Goal: Task Accomplishment & Management: Complete application form

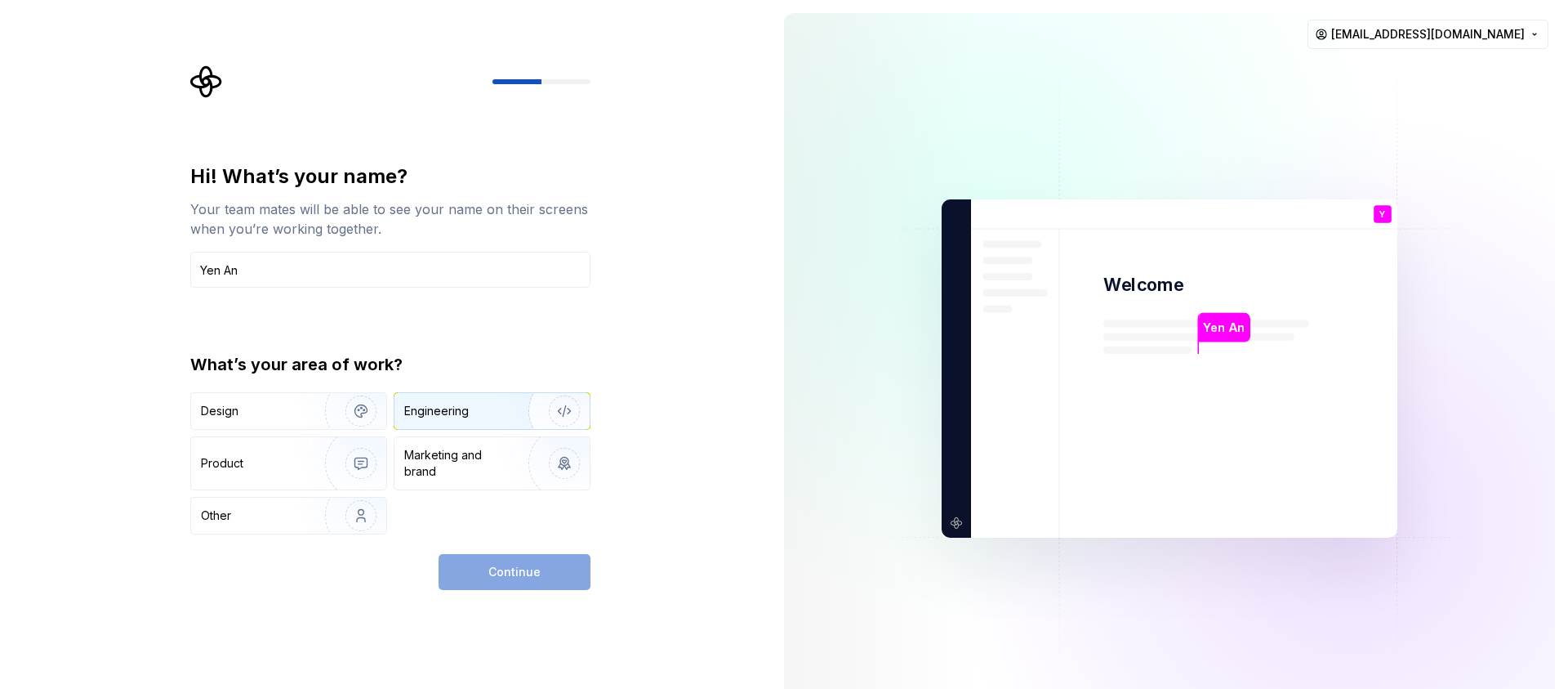
type input "Yen An"
click at [421, 421] on div "Engineering" at bounding box center [492, 411] width 195 height 36
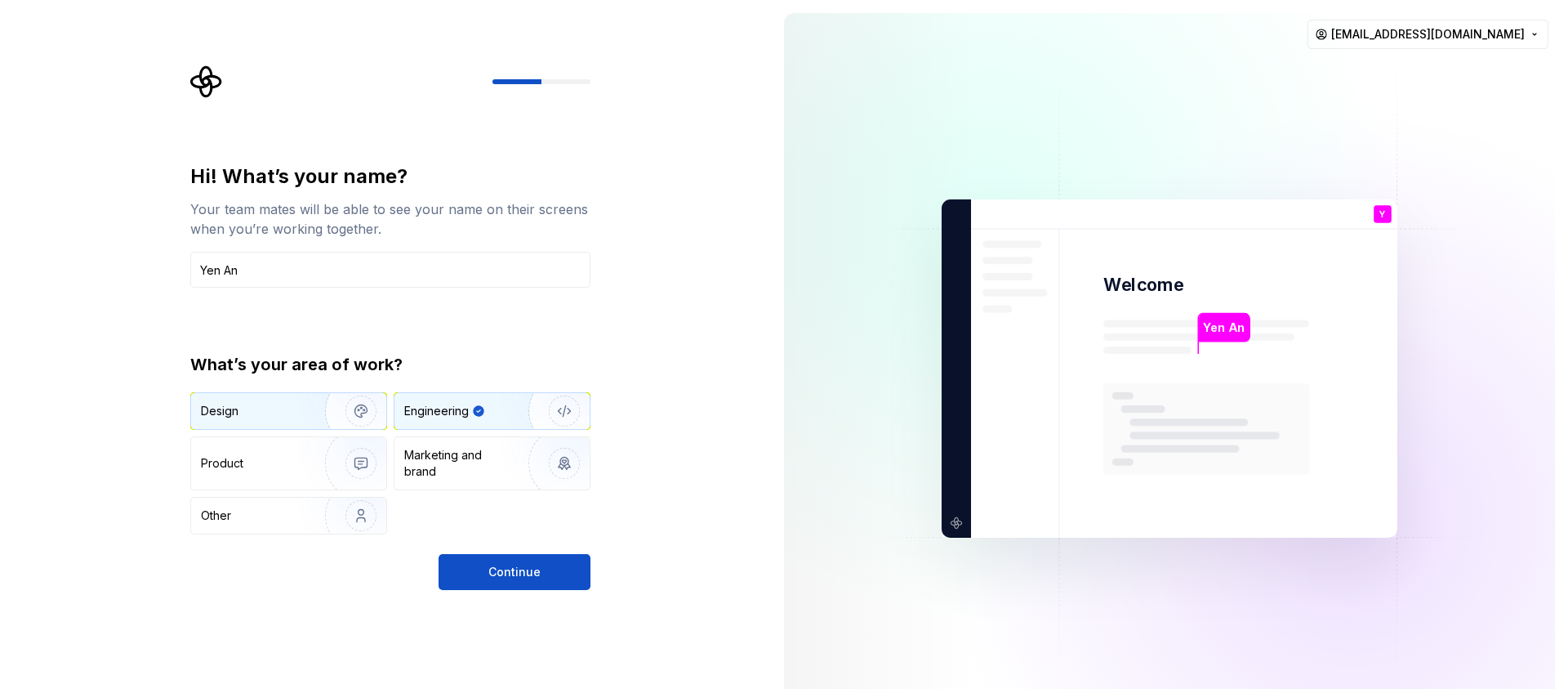
click at [347, 410] on img "button" at bounding box center [351, 410] width 105 height 109
click at [532, 411] on img "button" at bounding box center [554, 410] width 105 height 109
click at [530, 574] on span "Continue" at bounding box center [515, 572] width 52 height 16
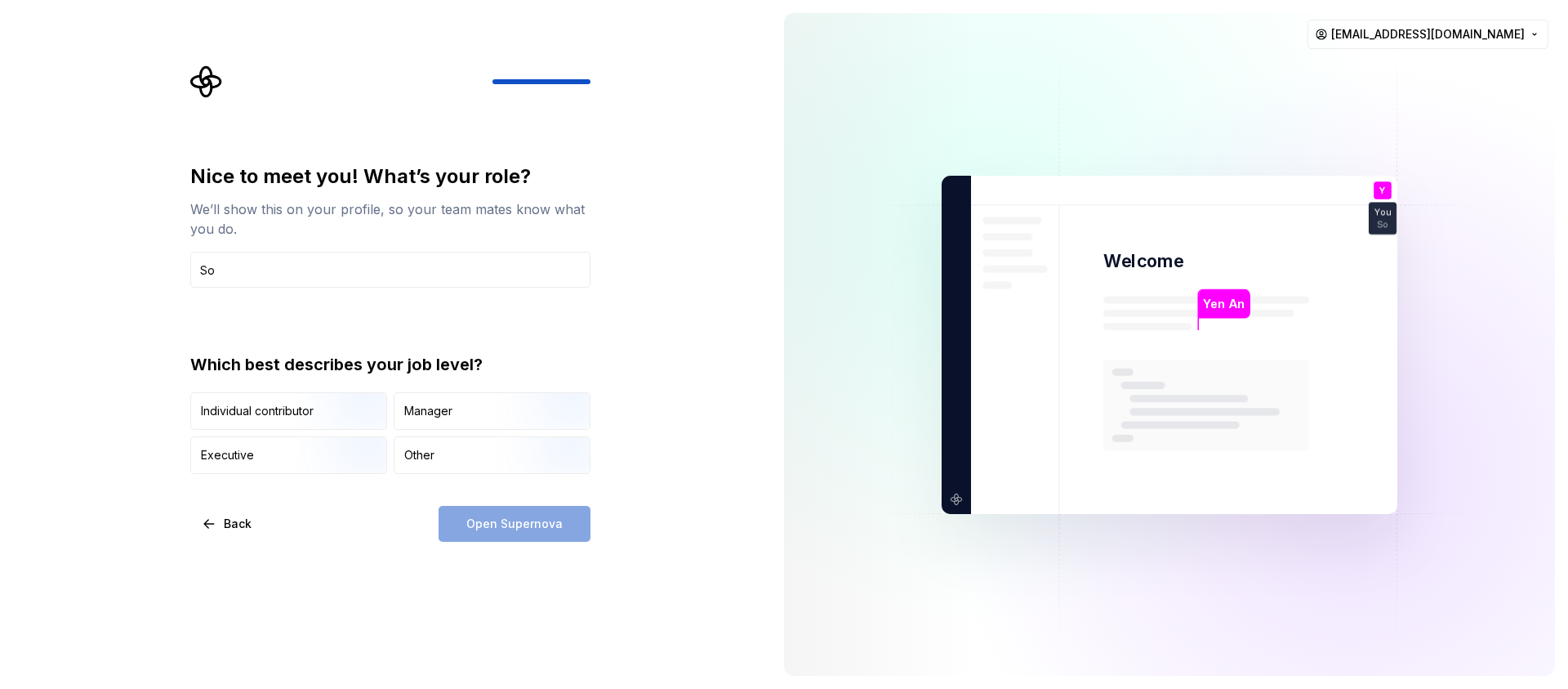
type input "S"
type input "Developer"
click at [338, 418] on img "button" at bounding box center [347, 431] width 105 height 109
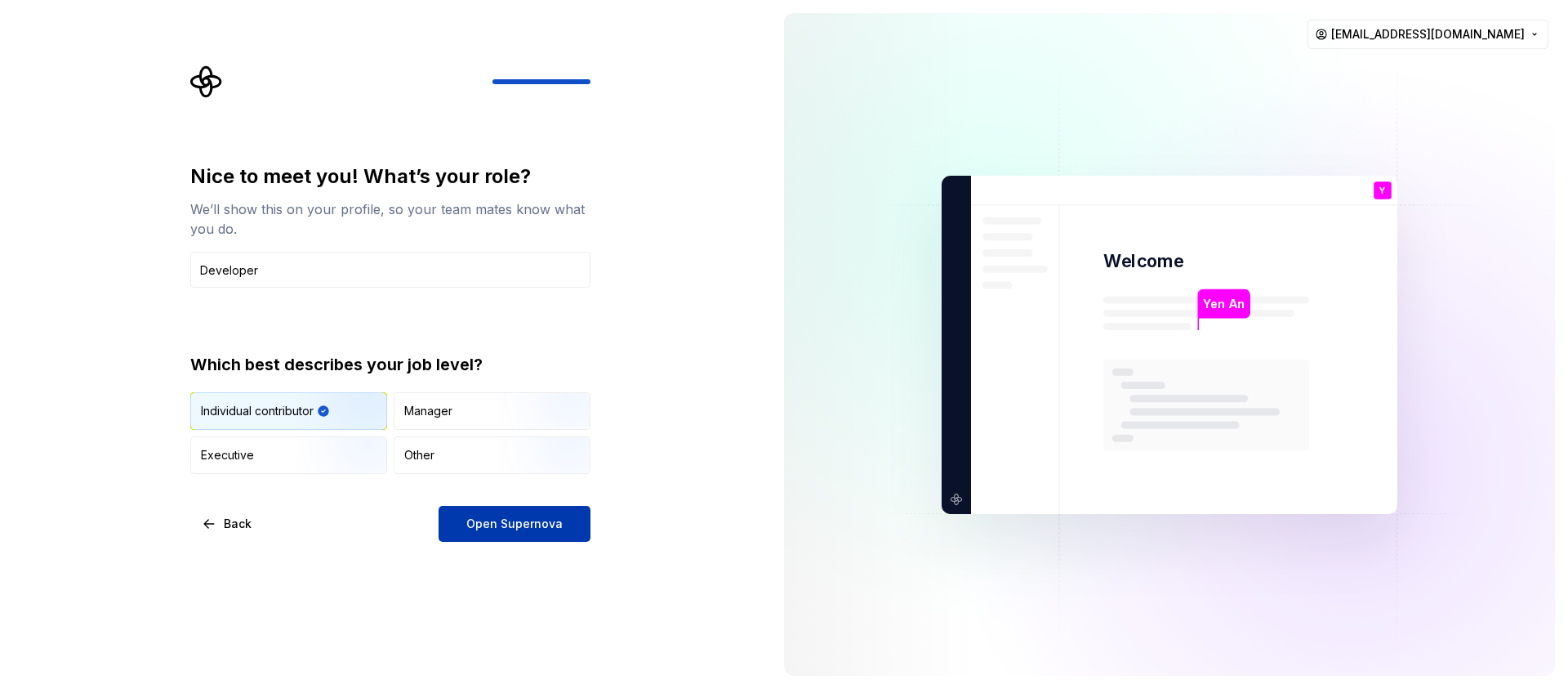
click at [556, 530] on span "Open Supernova" at bounding box center [514, 524] width 96 height 16
